Goal: Task Accomplishment & Management: Manage account settings

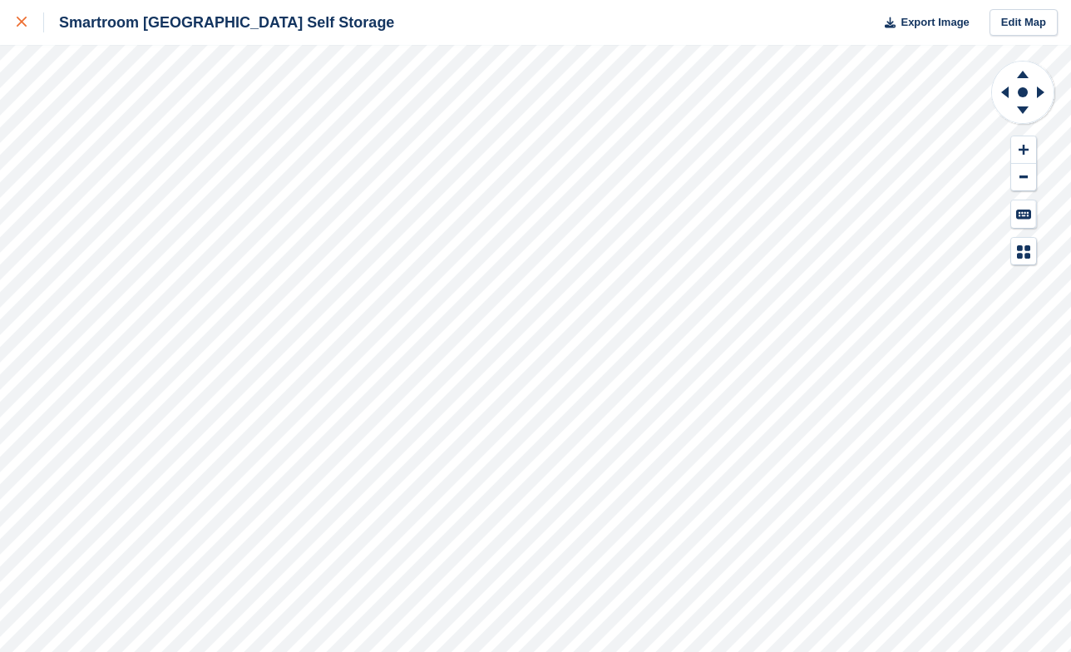
click at [20, 18] on icon at bounding box center [22, 22] width 10 height 10
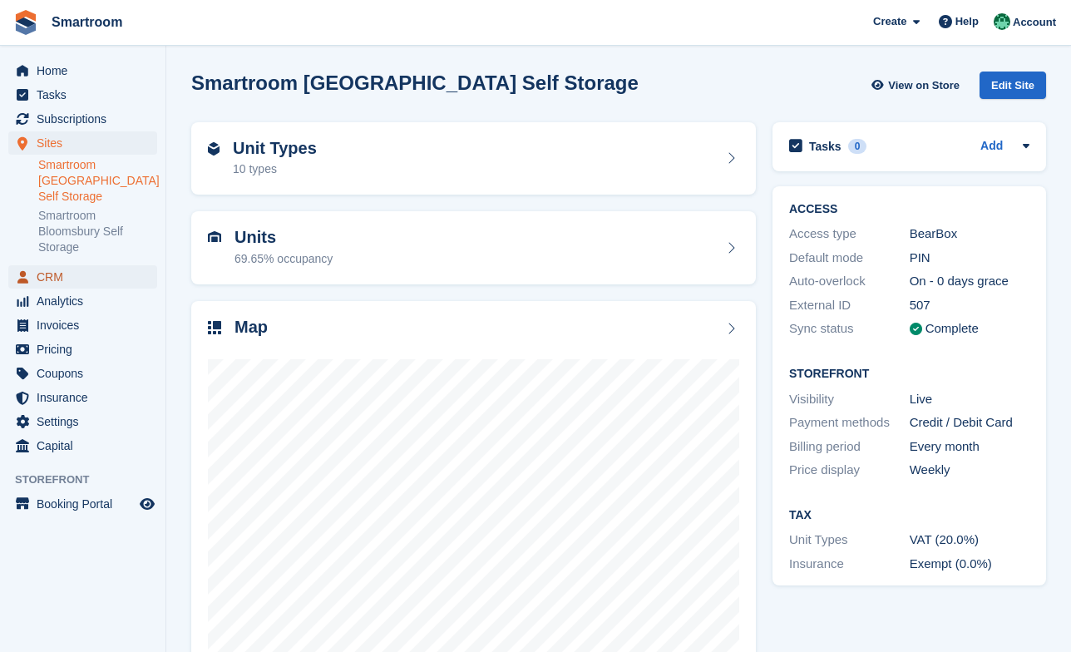
click at [48, 280] on span "CRM" at bounding box center [87, 276] width 100 height 23
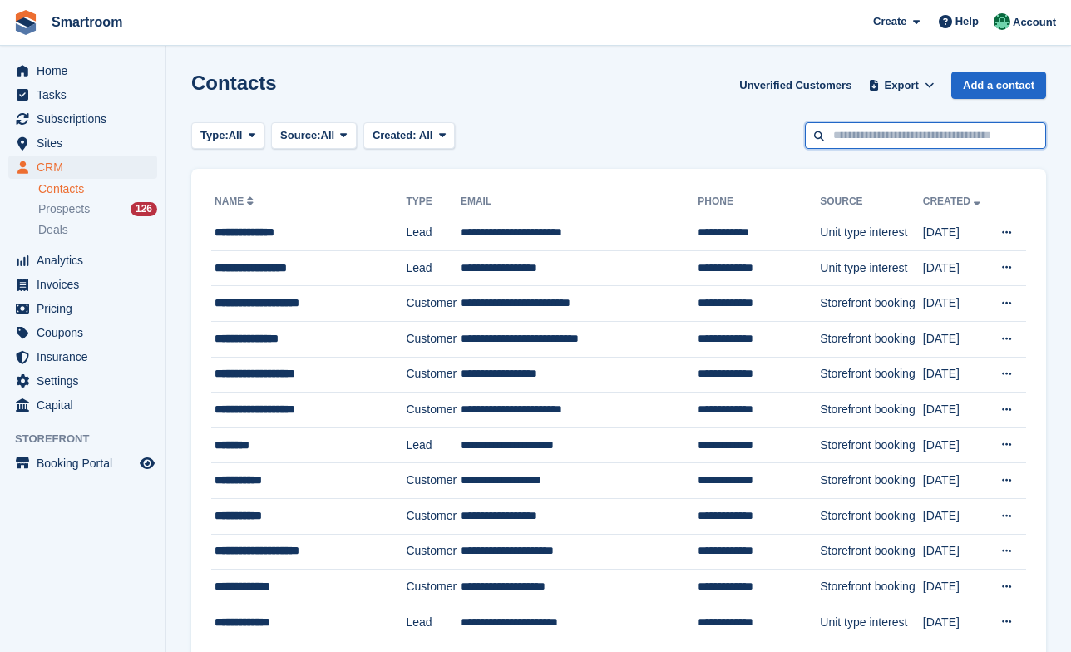
click at [947, 126] on input "text" at bounding box center [925, 135] width 241 height 27
type input "*****"
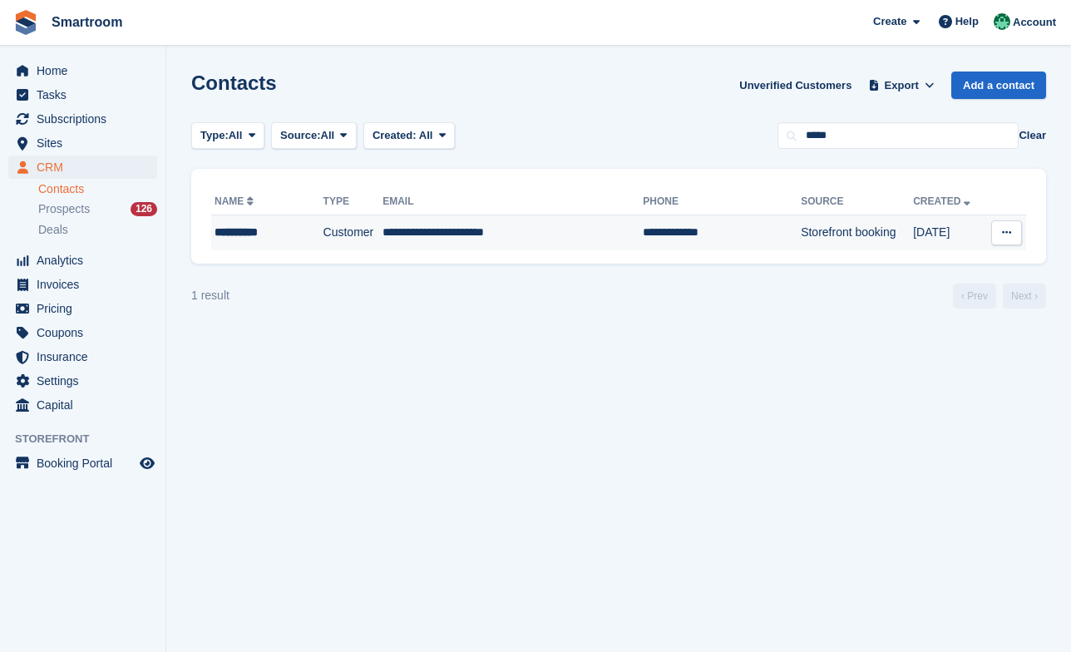
click at [471, 229] on td "**********" at bounding box center [512, 232] width 260 height 35
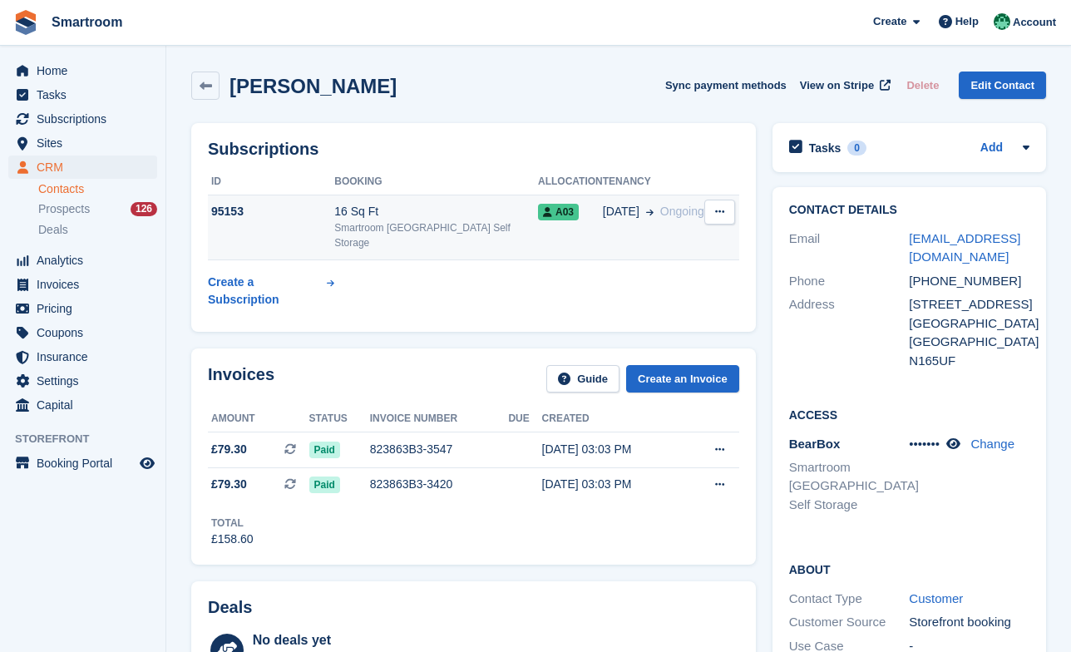
click at [553, 224] on td "A03" at bounding box center [570, 228] width 65 height 66
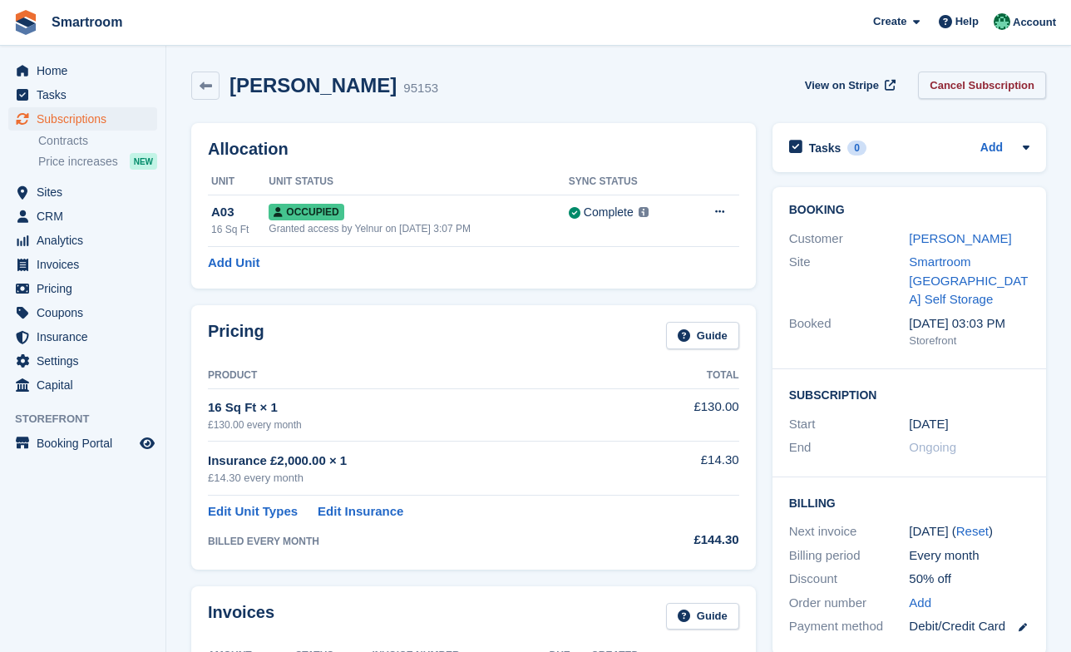
click at [964, 89] on link "Cancel Subscription" at bounding box center [982, 84] width 128 height 27
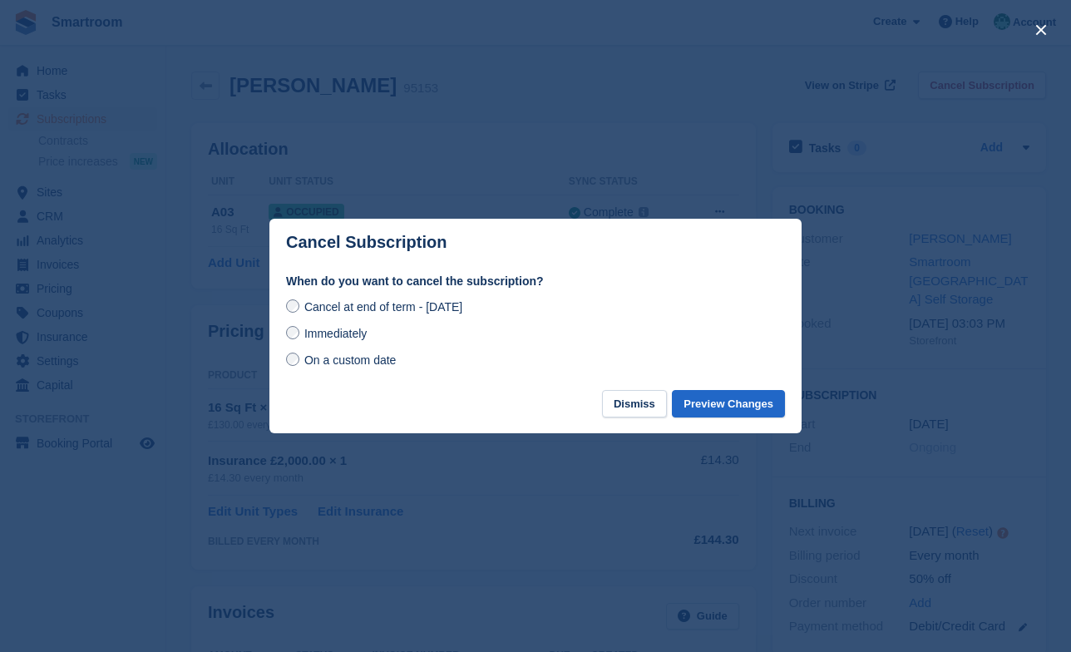
click at [380, 362] on span "On a custom date" at bounding box center [350, 359] width 92 height 13
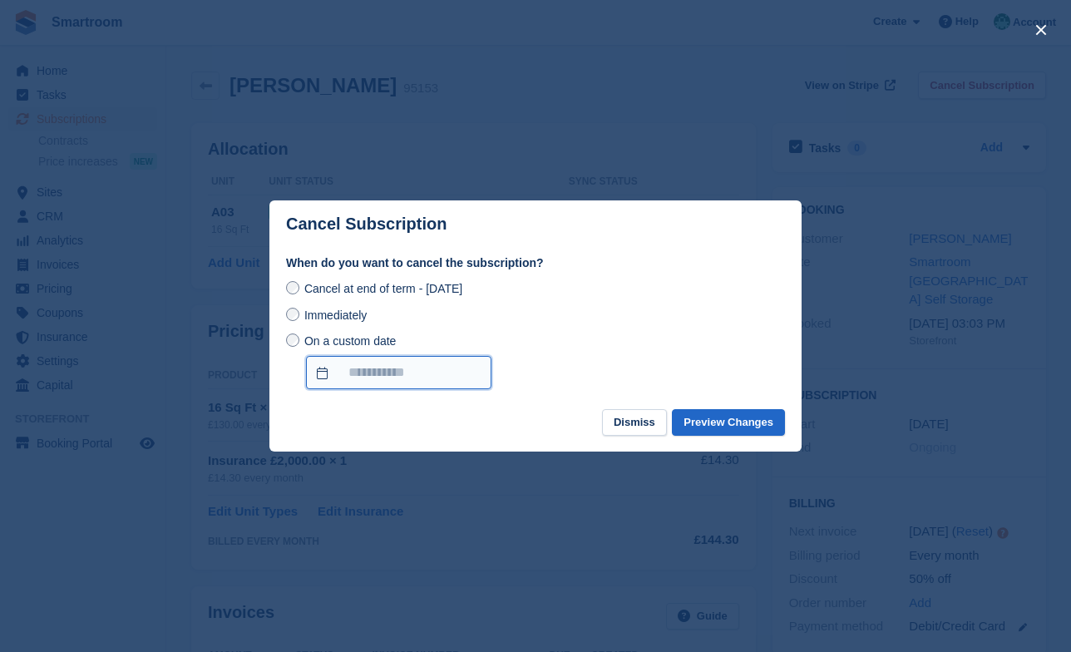
click at [409, 374] on input "On a custom date" at bounding box center [398, 372] width 185 height 33
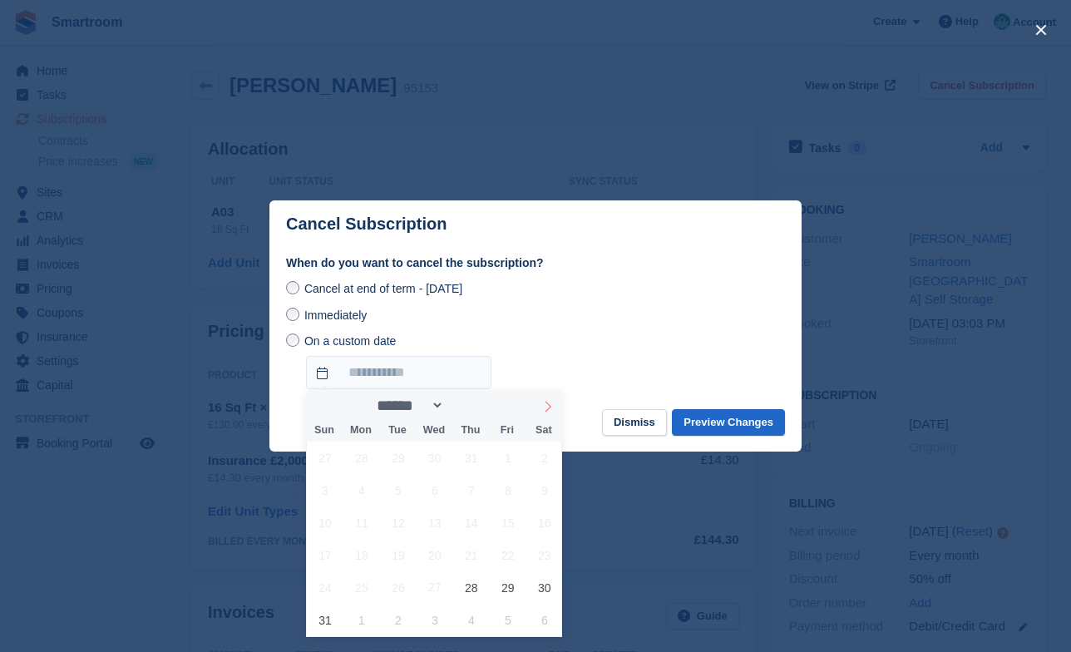
click at [543, 411] on icon at bounding box center [548, 407] width 12 height 12
select select "*"
click at [366, 463] on span "1" at bounding box center [361, 457] width 32 height 32
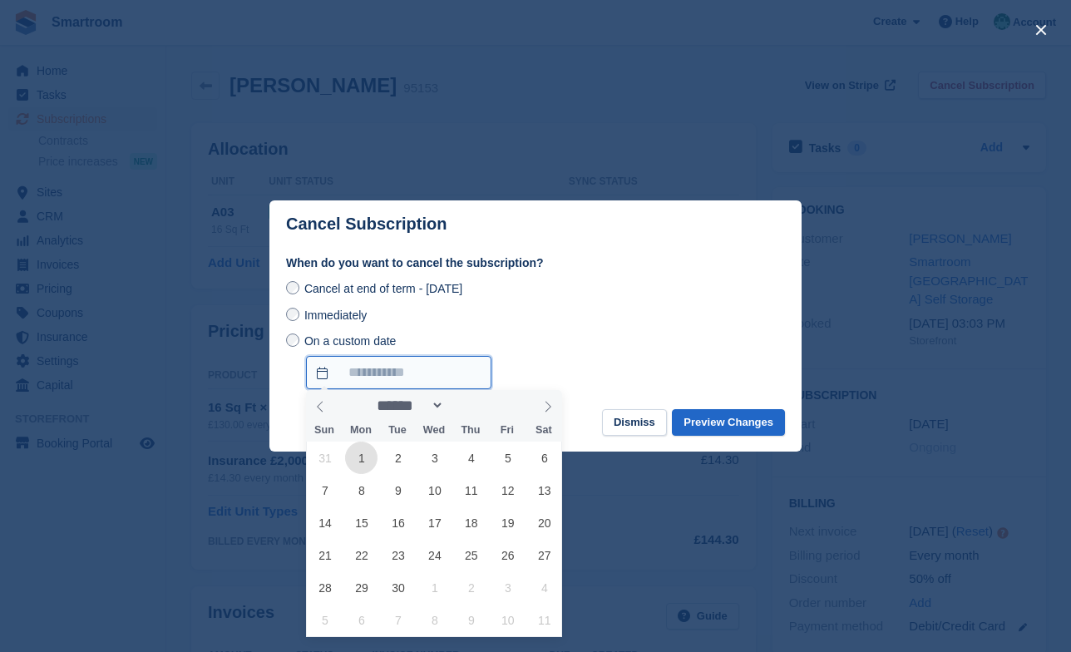
type input "**********"
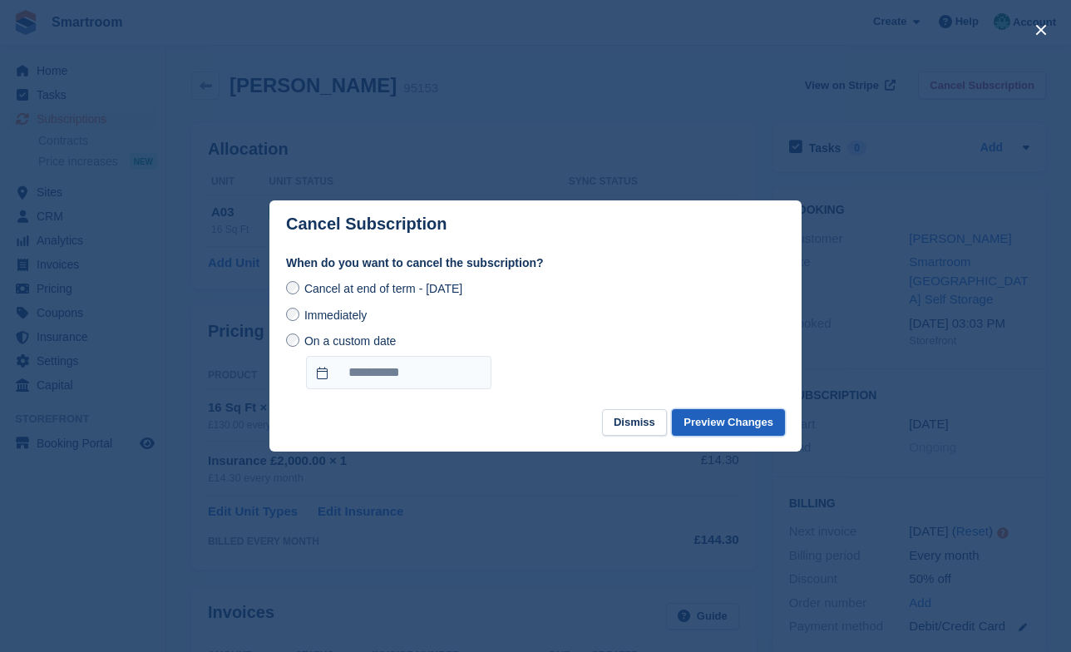
click at [707, 418] on button "Preview Changes" at bounding box center [728, 422] width 113 height 27
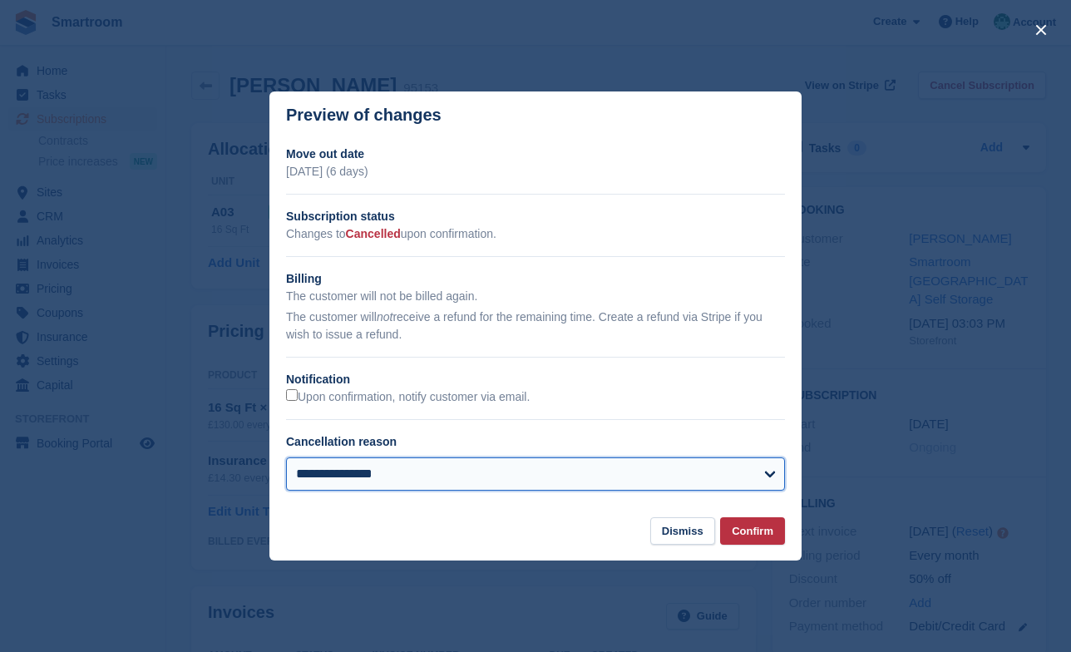
click at [286, 457] on select "**********" at bounding box center [535, 473] width 499 height 33
select select "**********"
click option "**********" at bounding box center [0, 0] width 0 height 0
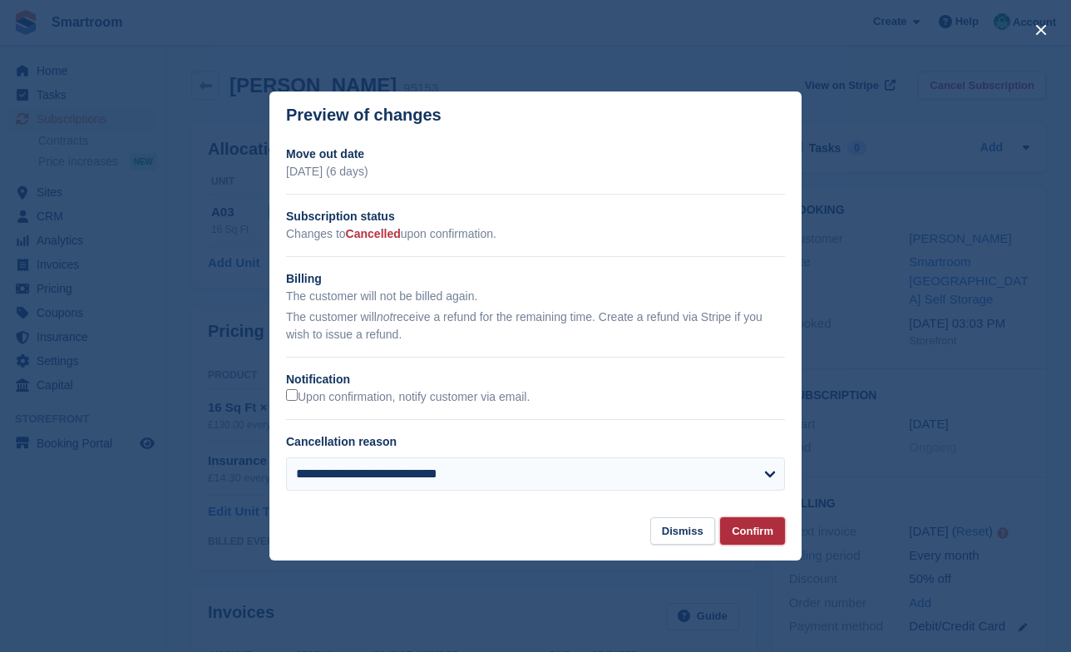
click at [758, 529] on button "Confirm" at bounding box center [752, 530] width 65 height 27
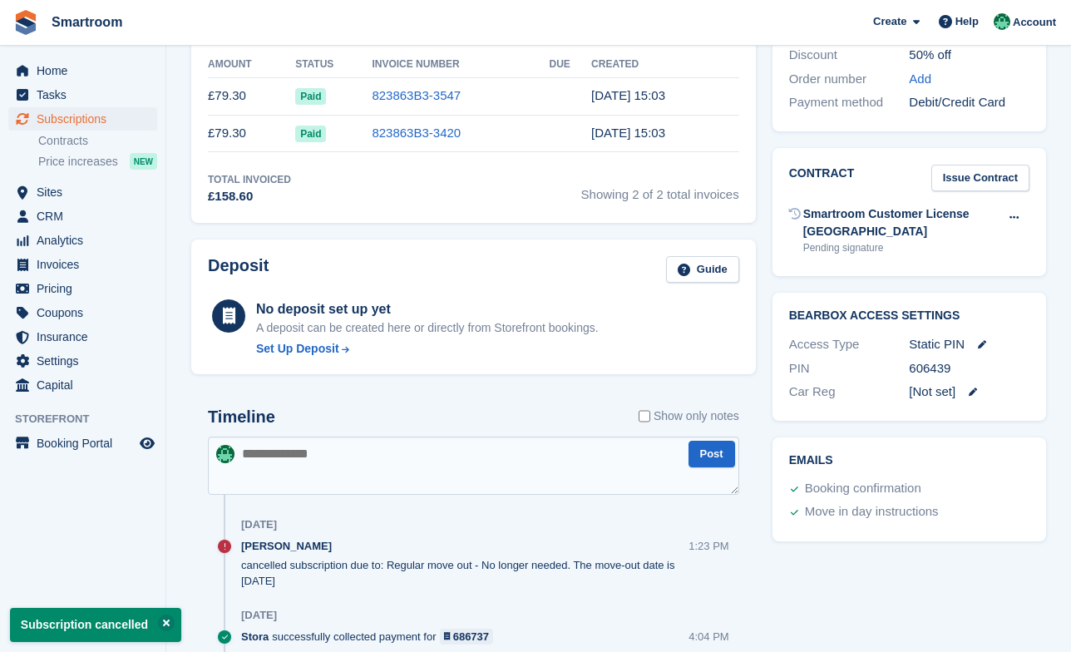
scroll to position [599, 0]
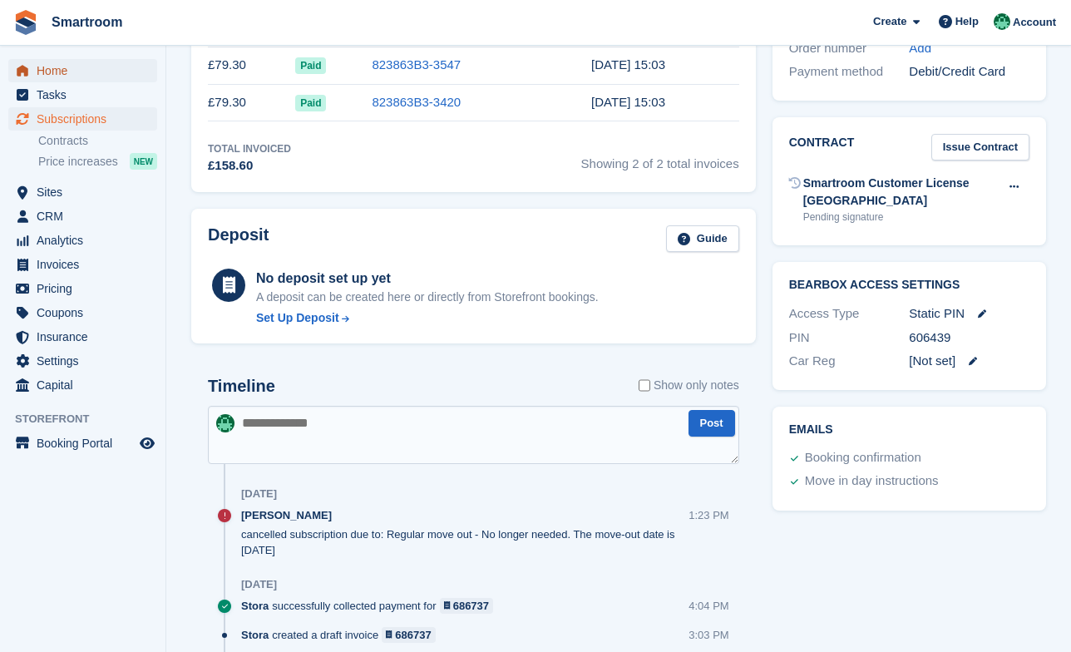
click at [91, 70] on span "Home" at bounding box center [87, 70] width 100 height 23
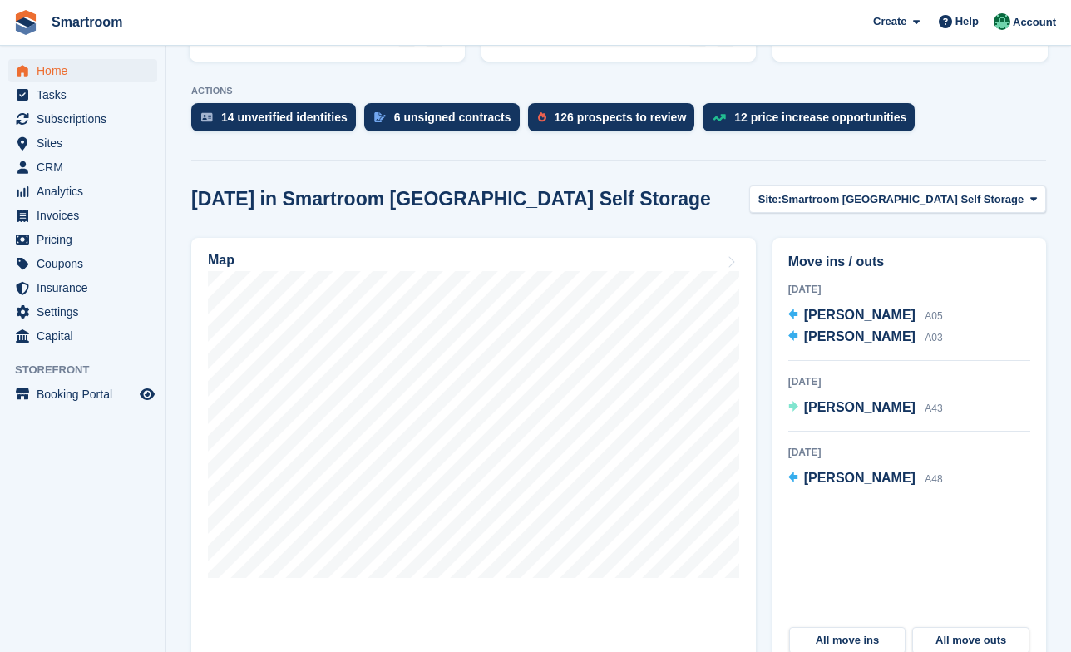
scroll to position [357, 0]
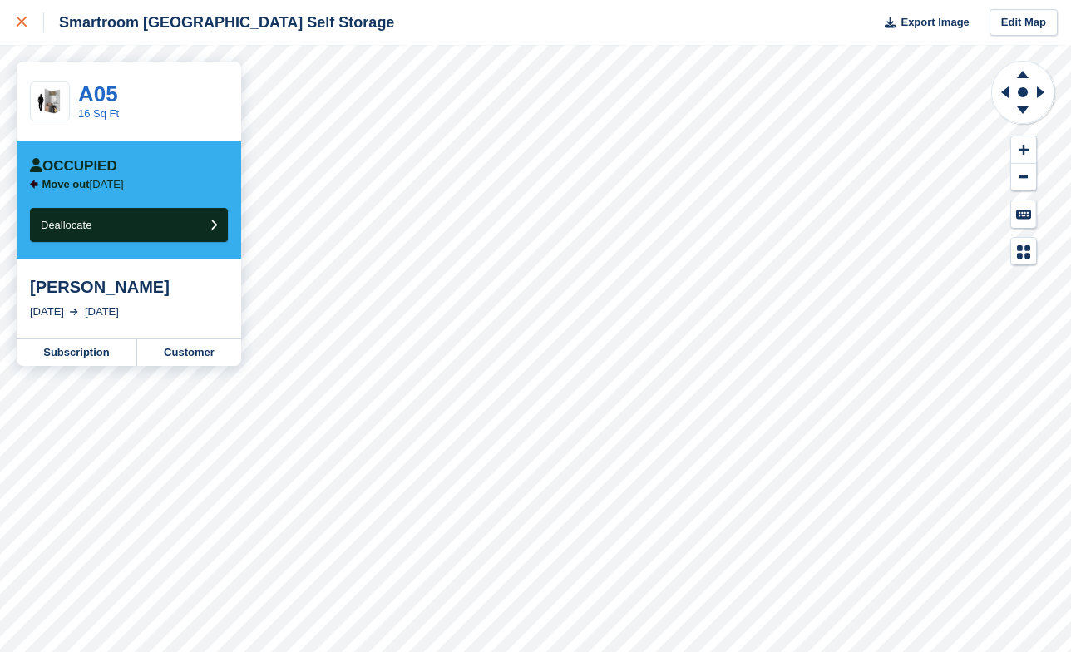
click at [20, 23] on icon at bounding box center [22, 22] width 10 height 10
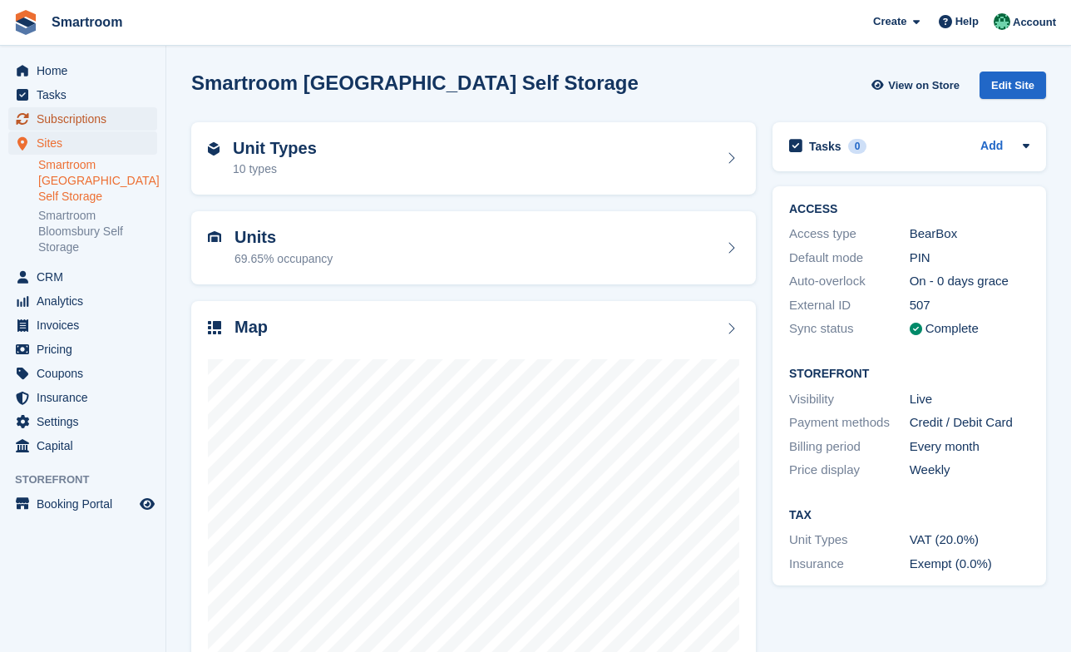
click at [80, 127] on span "Subscriptions" at bounding box center [87, 118] width 100 height 23
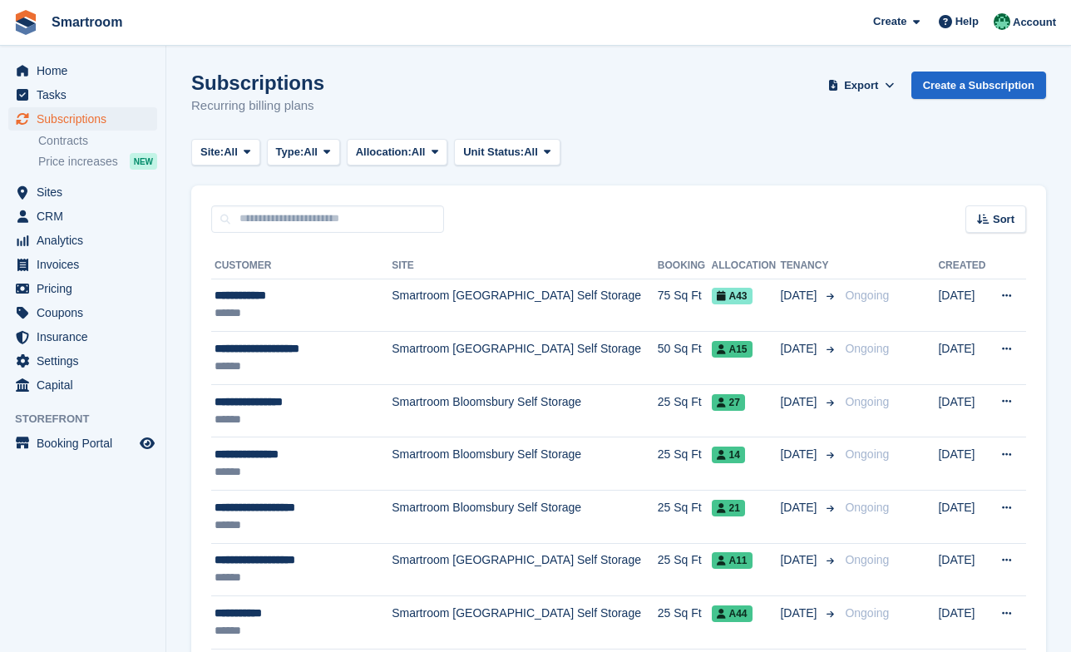
click at [89, 158] on span "Price increases" at bounding box center [78, 162] width 80 height 16
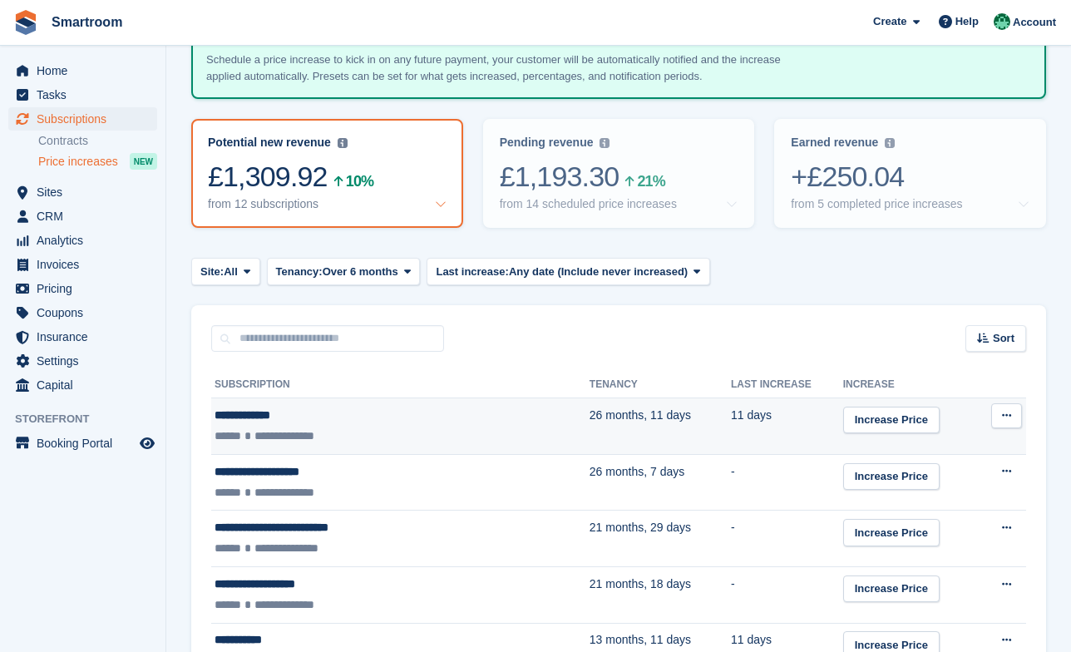
scroll to position [89, 0]
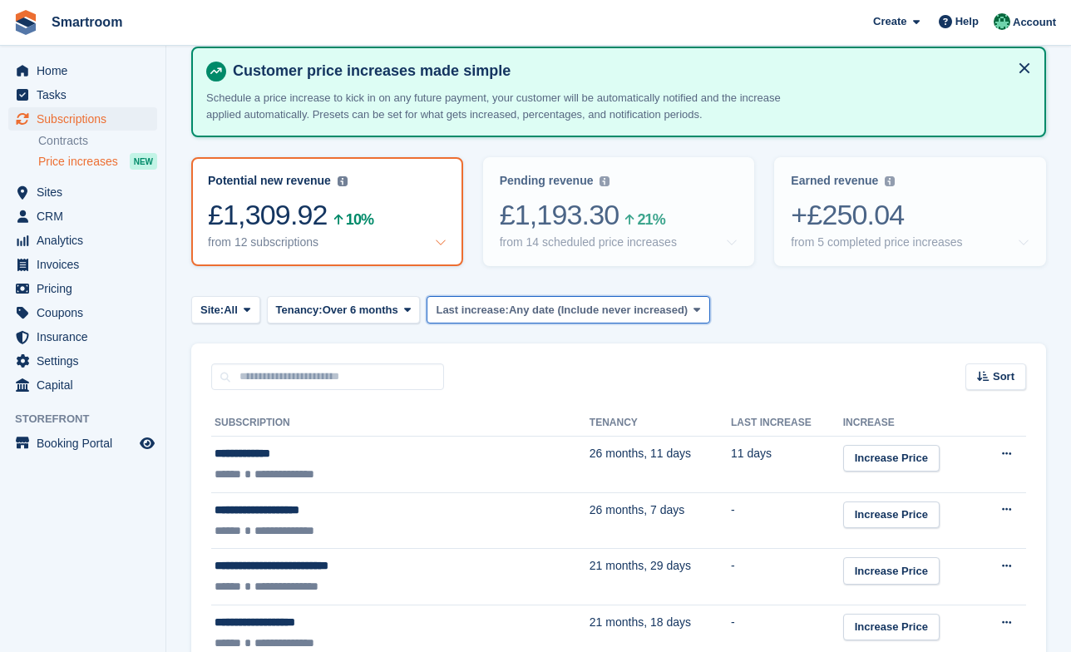
click at [531, 307] on span "Any date (Include never increased)" at bounding box center [598, 310] width 179 height 17
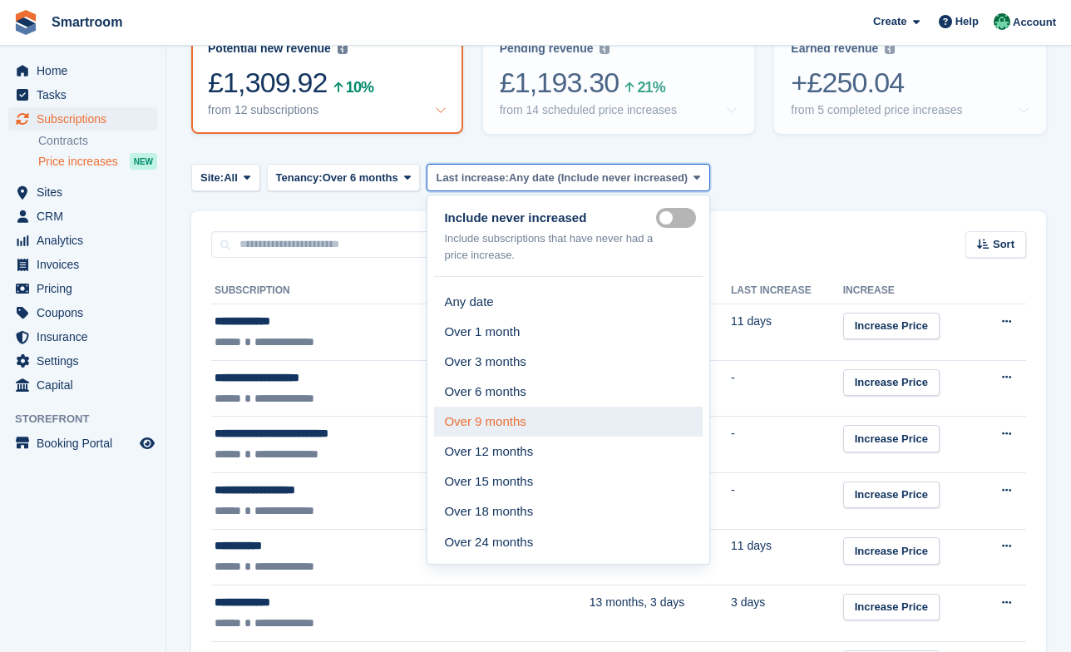
scroll to position [222, 0]
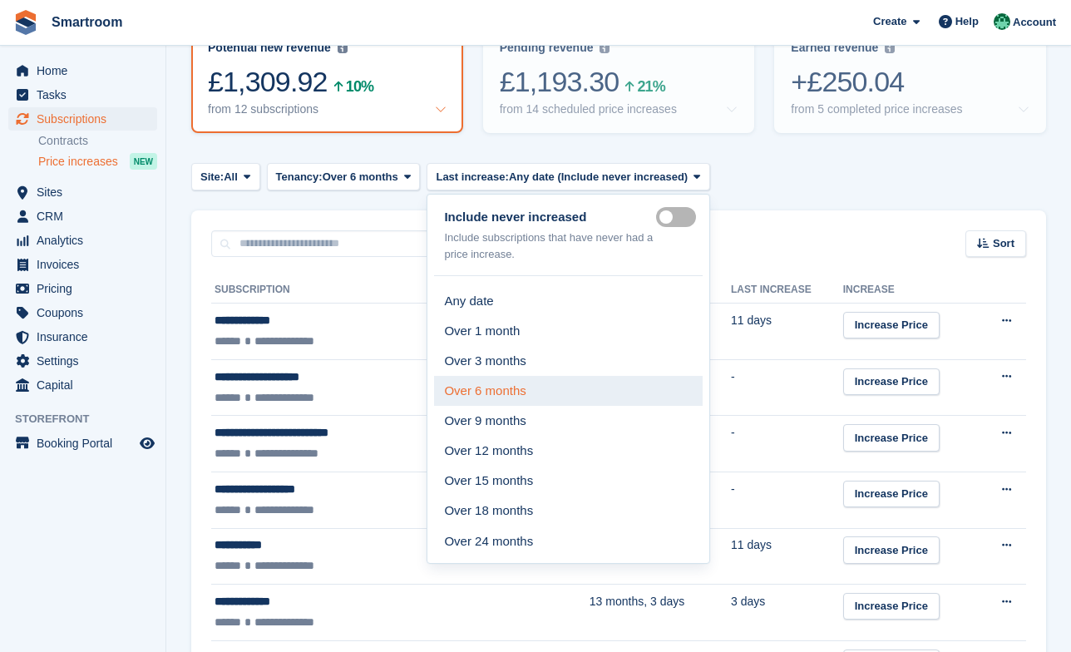
click at [537, 386] on link "Over 6 months" at bounding box center [568, 391] width 268 height 30
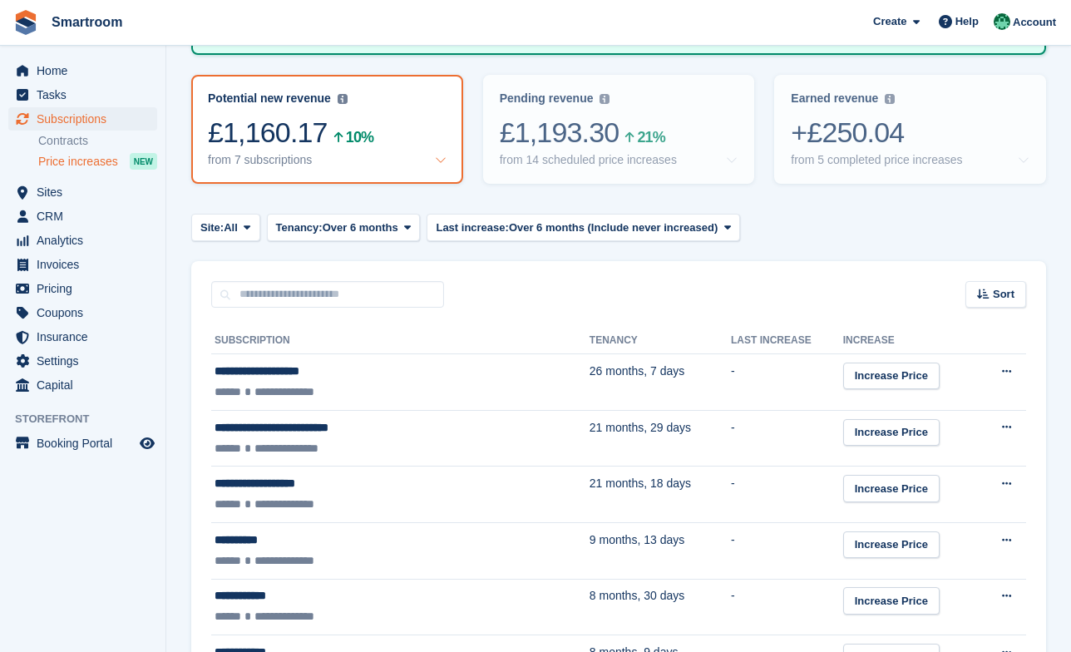
scroll to position [172, 0]
click at [677, 158] on div "from 14 scheduled price increases" at bounding box center [588, 159] width 177 height 14
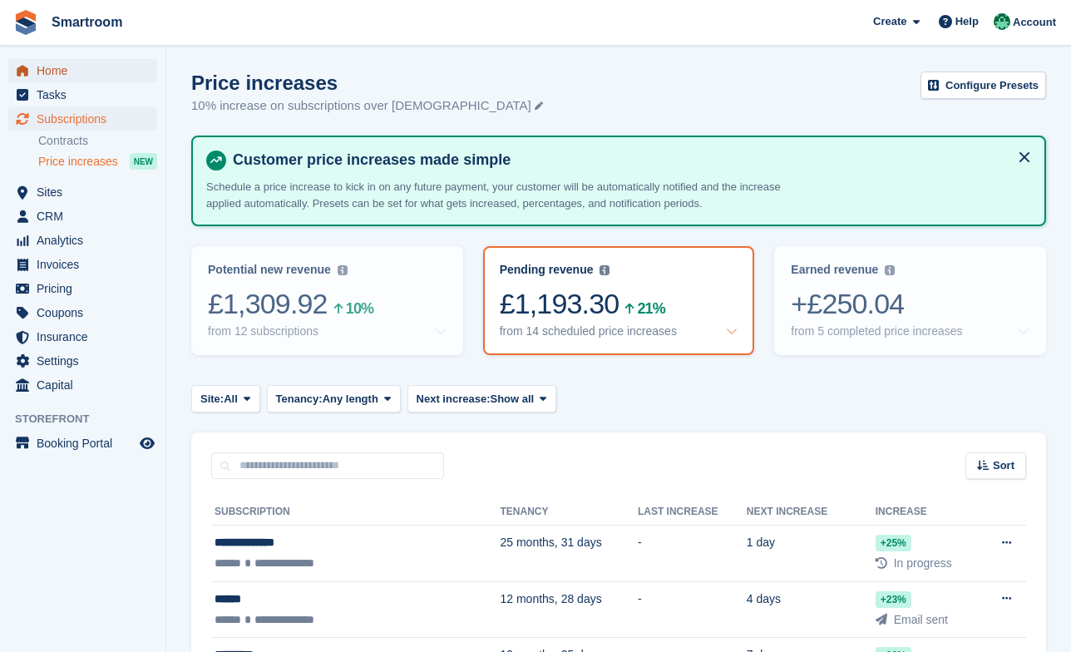
click at [54, 78] on span "Home" at bounding box center [87, 70] width 100 height 23
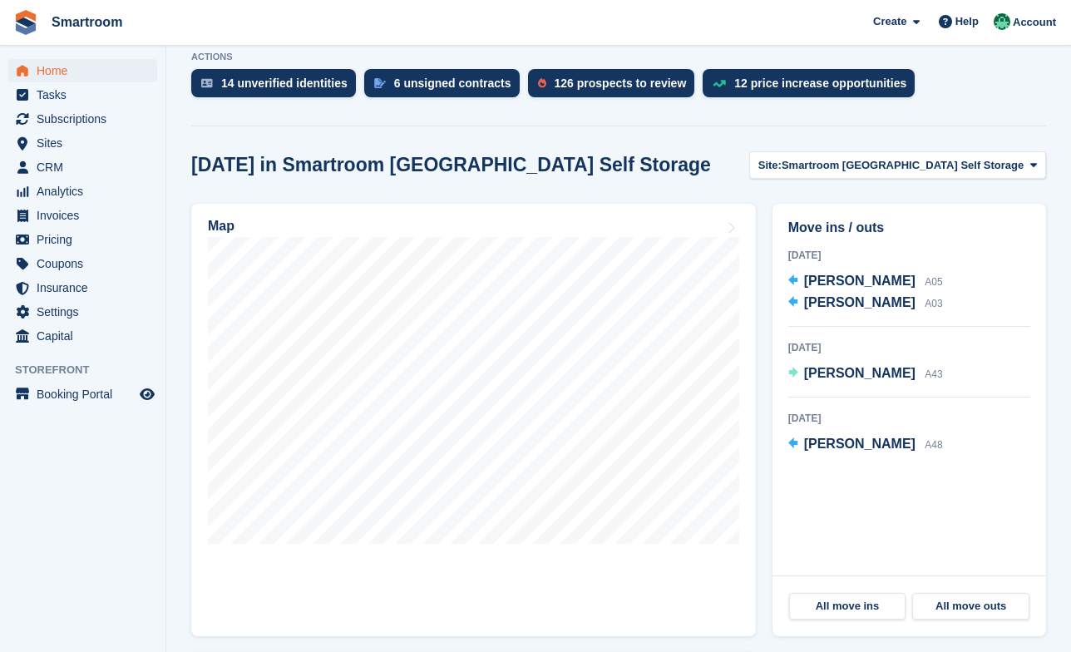
scroll to position [367, 0]
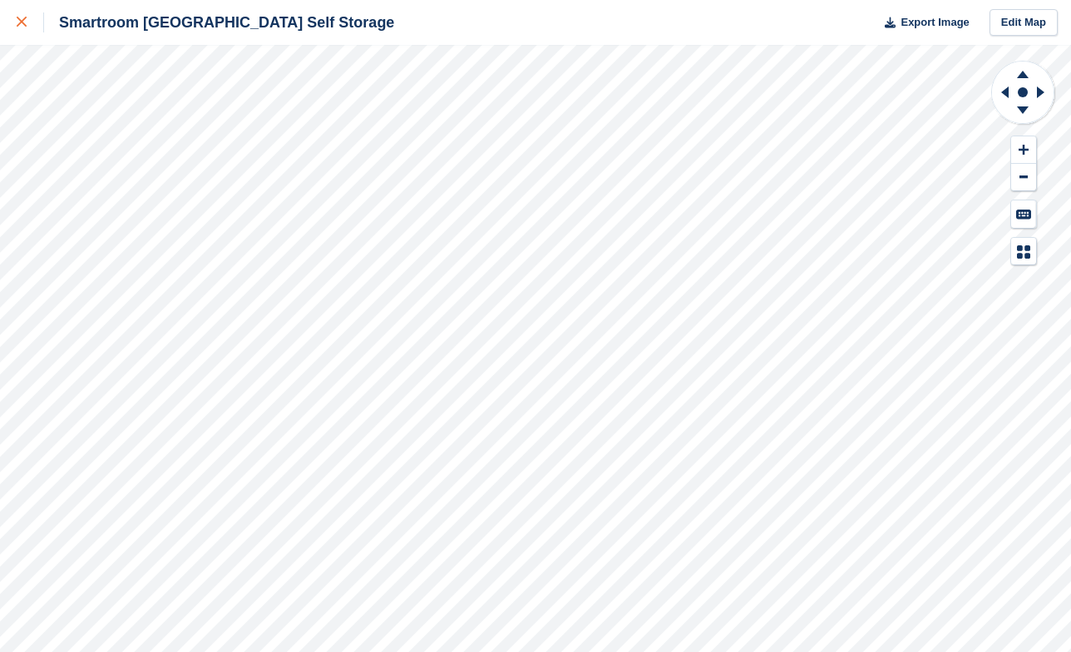
click at [19, 29] on div at bounding box center [30, 22] width 27 height 20
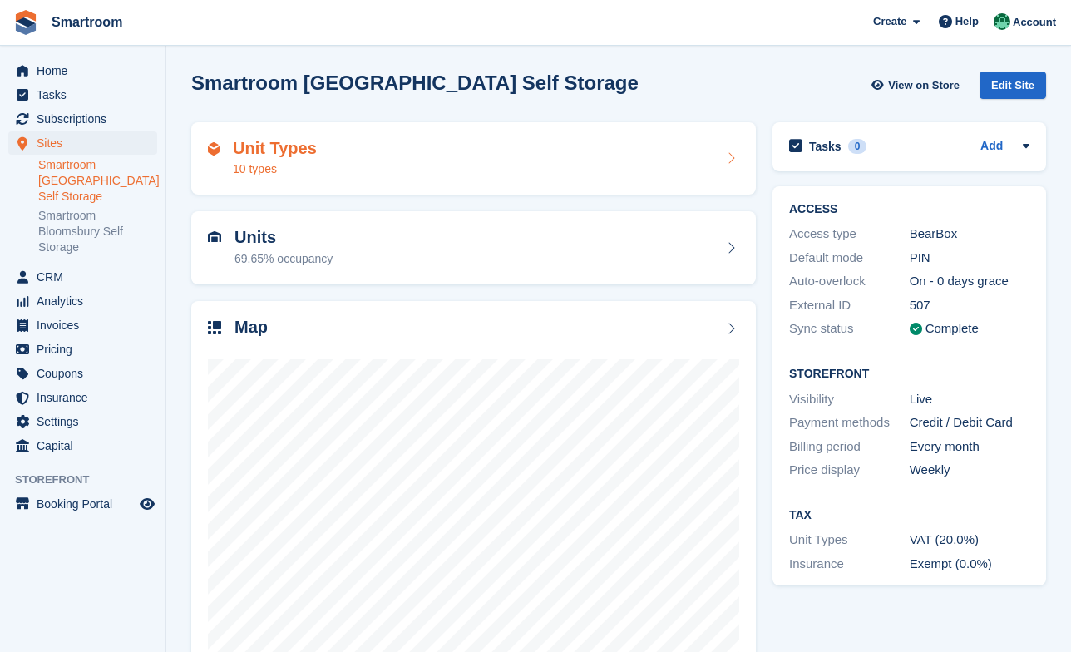
click at [372, 153] on div "Unit Types 10 types" at bounding box center [473, 159] width 531 height 40
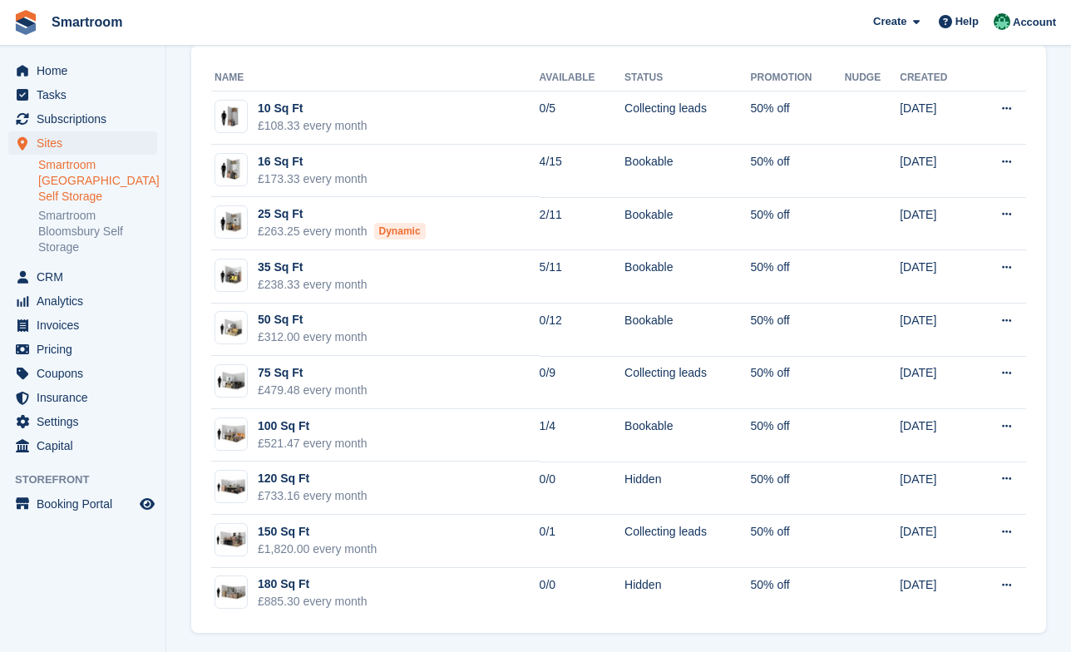
scroll to position [84, 0]
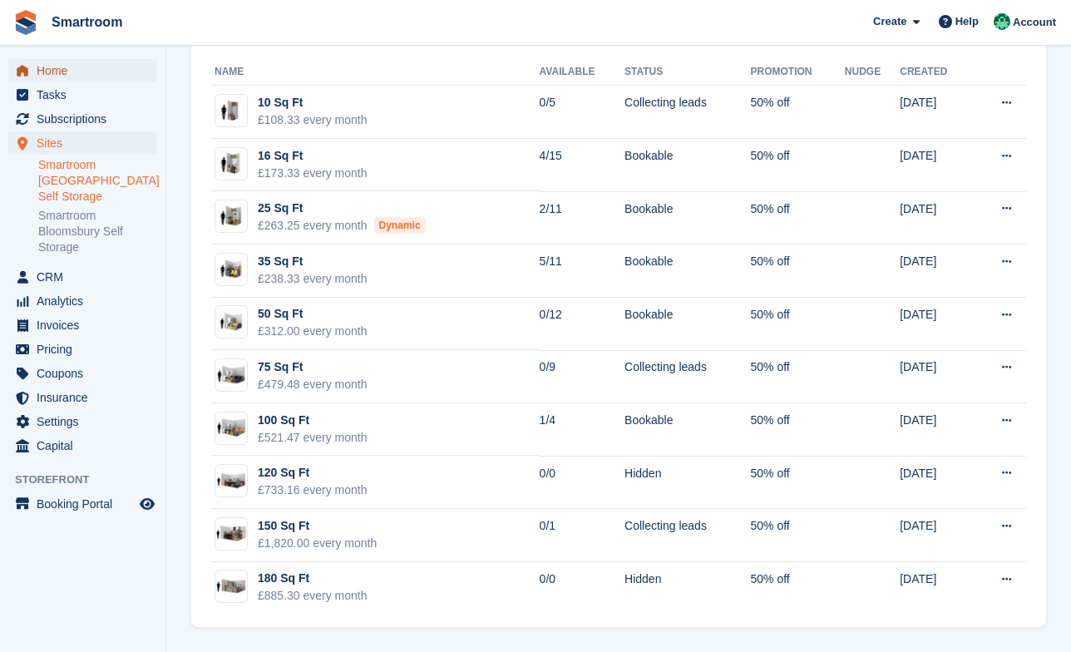
click at [119, 66] on span "Home" at bounding box center [87, 70] width 100 height 23
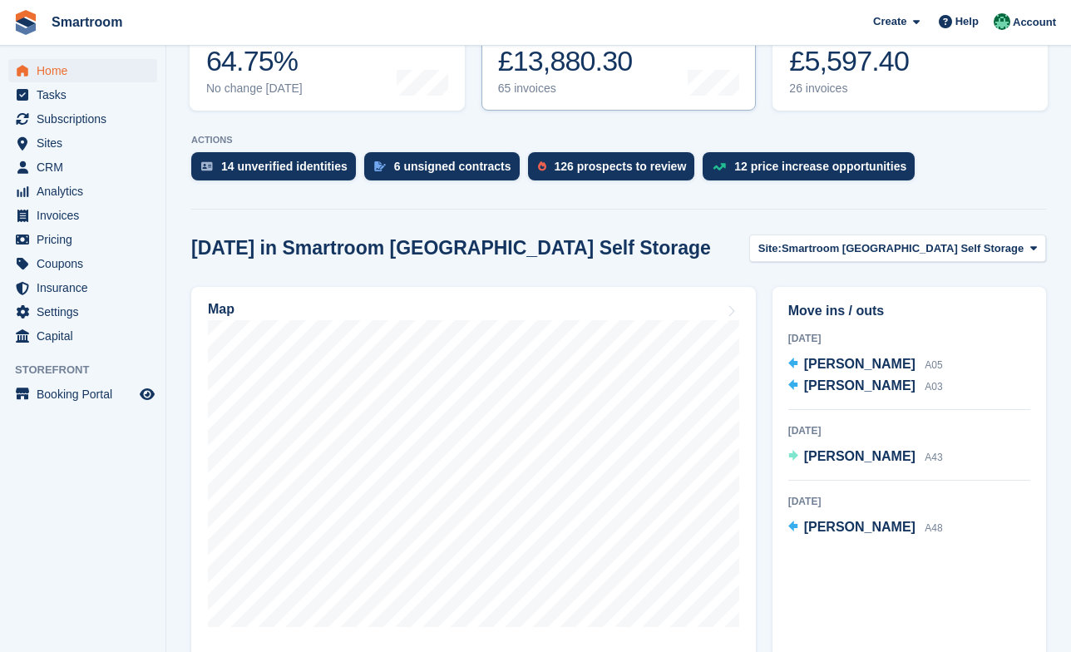
scroll to position [333, 0]
